Goal: Information Seeking & Learning: Learn about a topic

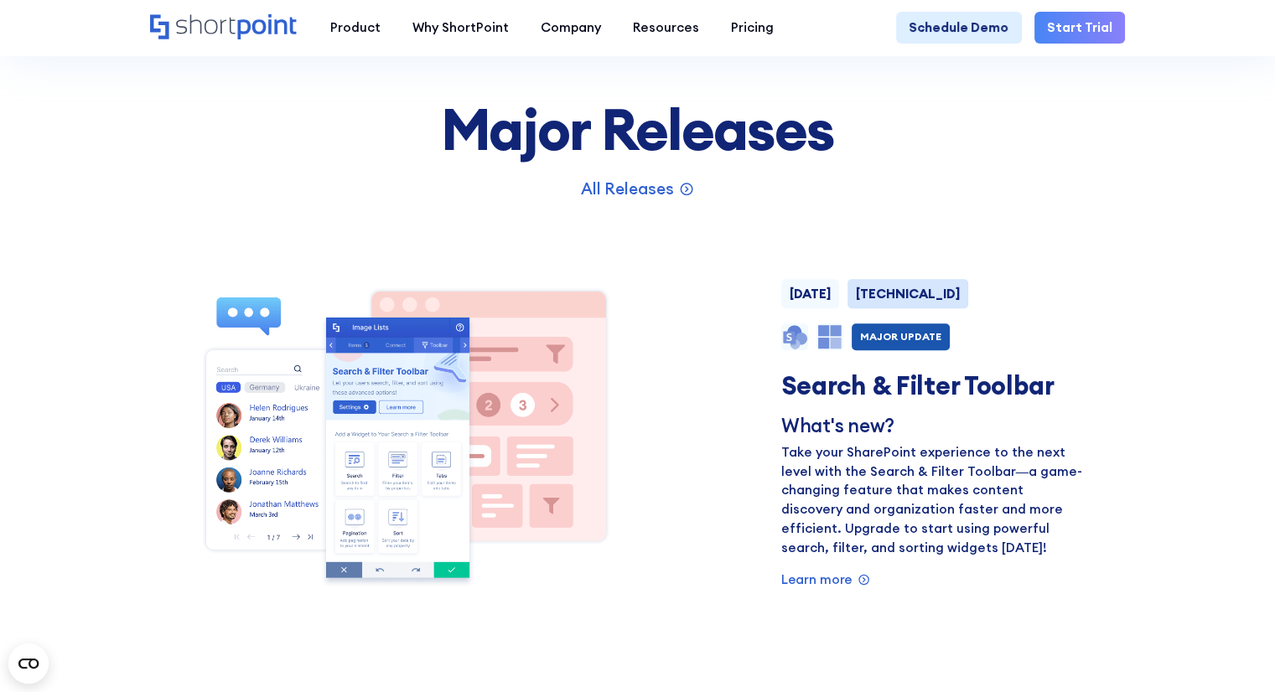
scroll to position [1006, 0]
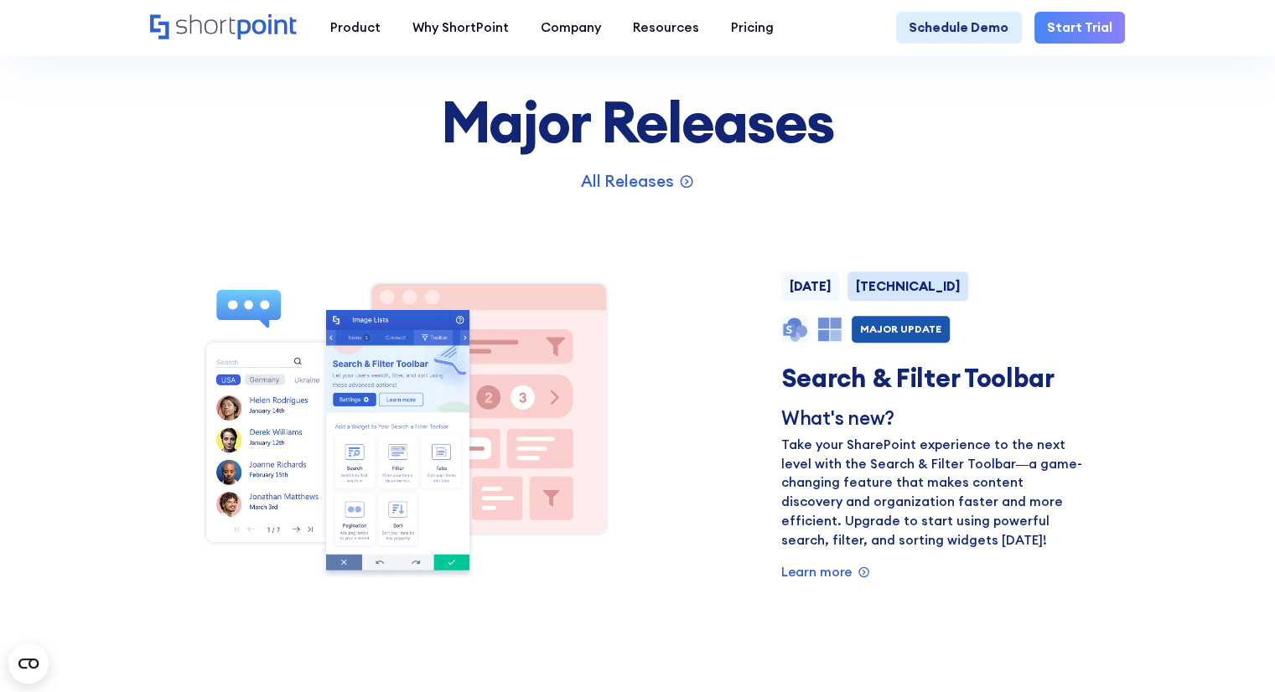
click at [909, 294] on strong "[TECHNICAL_ID]" at bounding box center [908, 286] width 104 height 16
click at [926, 294] on strong "[TECHNICAL_ID]" at bounding box center [908, 286] width 104 height 16
drag, startPoint x: 932, startPoint y: 294, endPoint x: 891, endPoint y: 297, distance: 41.1
click at [891, 297] on div "[TECHNICAL_ID]" at bounding box center [907, 286] width 121 height 29
copy strong "[TECHNICAL_ID]"
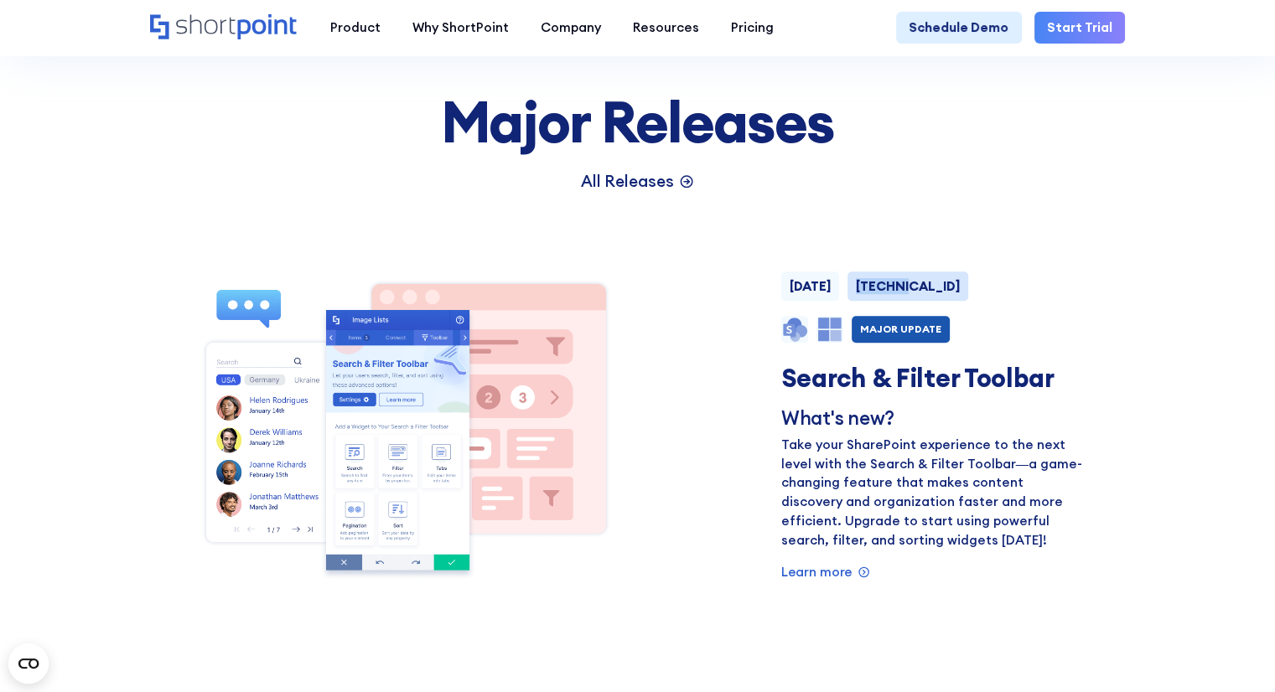
click at [665, 192] on p "All Releases" at bounding box center [627, 181] width 93 height 24
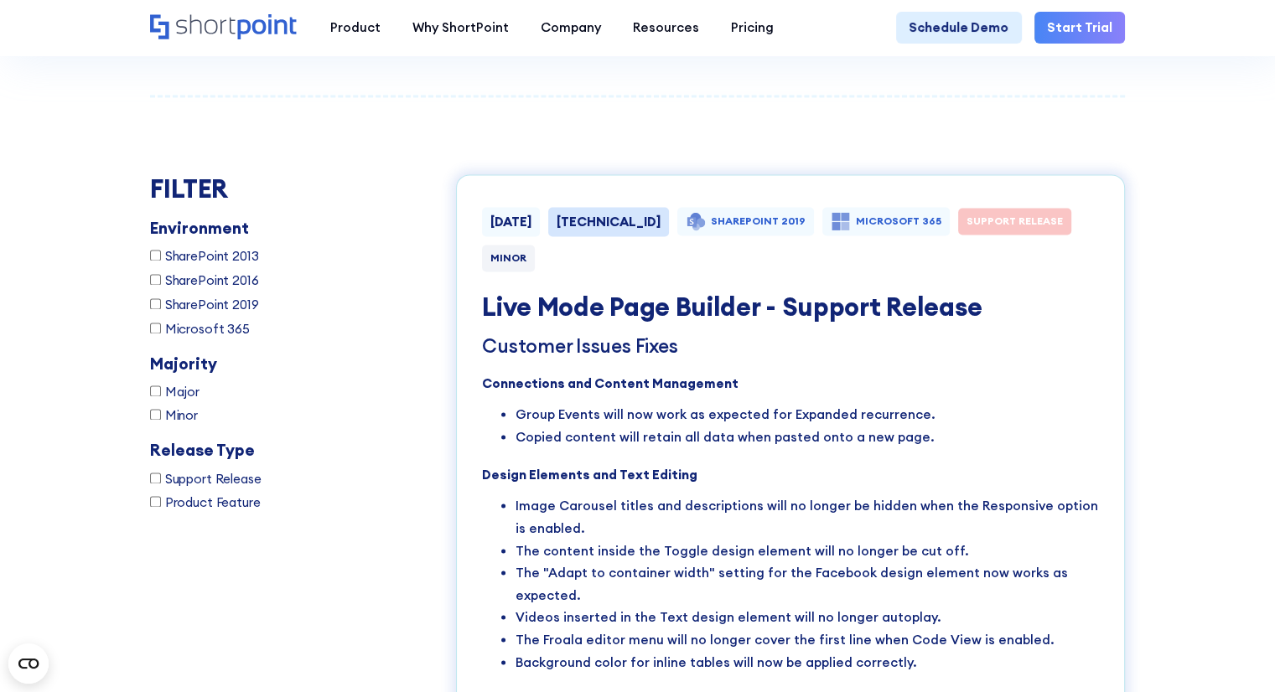
scroll to position [2426, 0]
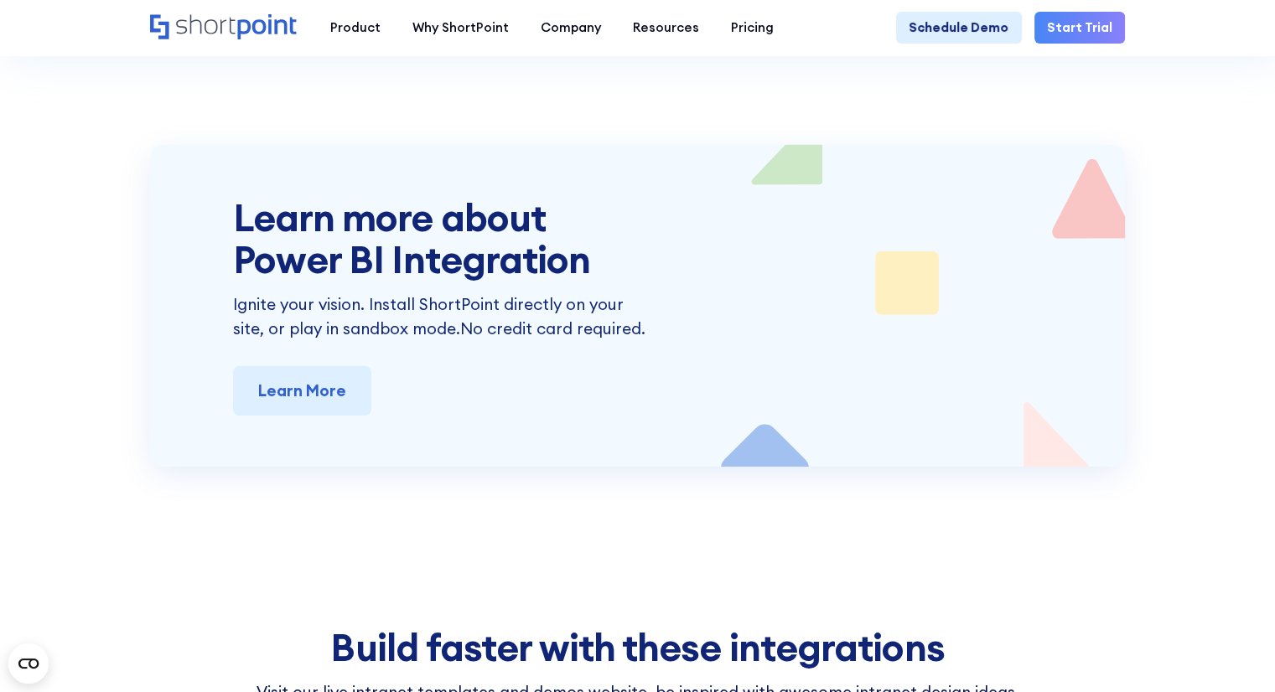
scroll to position [5196, 0]
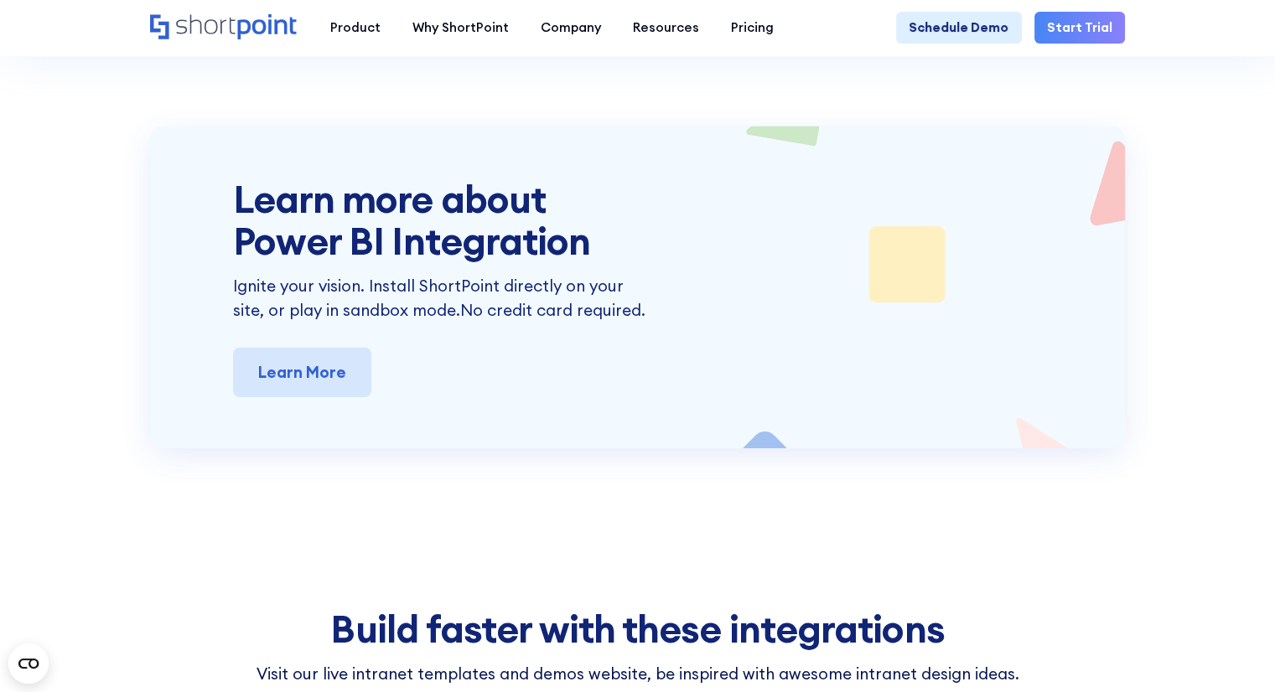
click at [314, 397] on link "Learn More" at bounding box center [302, 372] width 139 height 49
